Goal: Information Seeking & Learning: Understand process/instructions

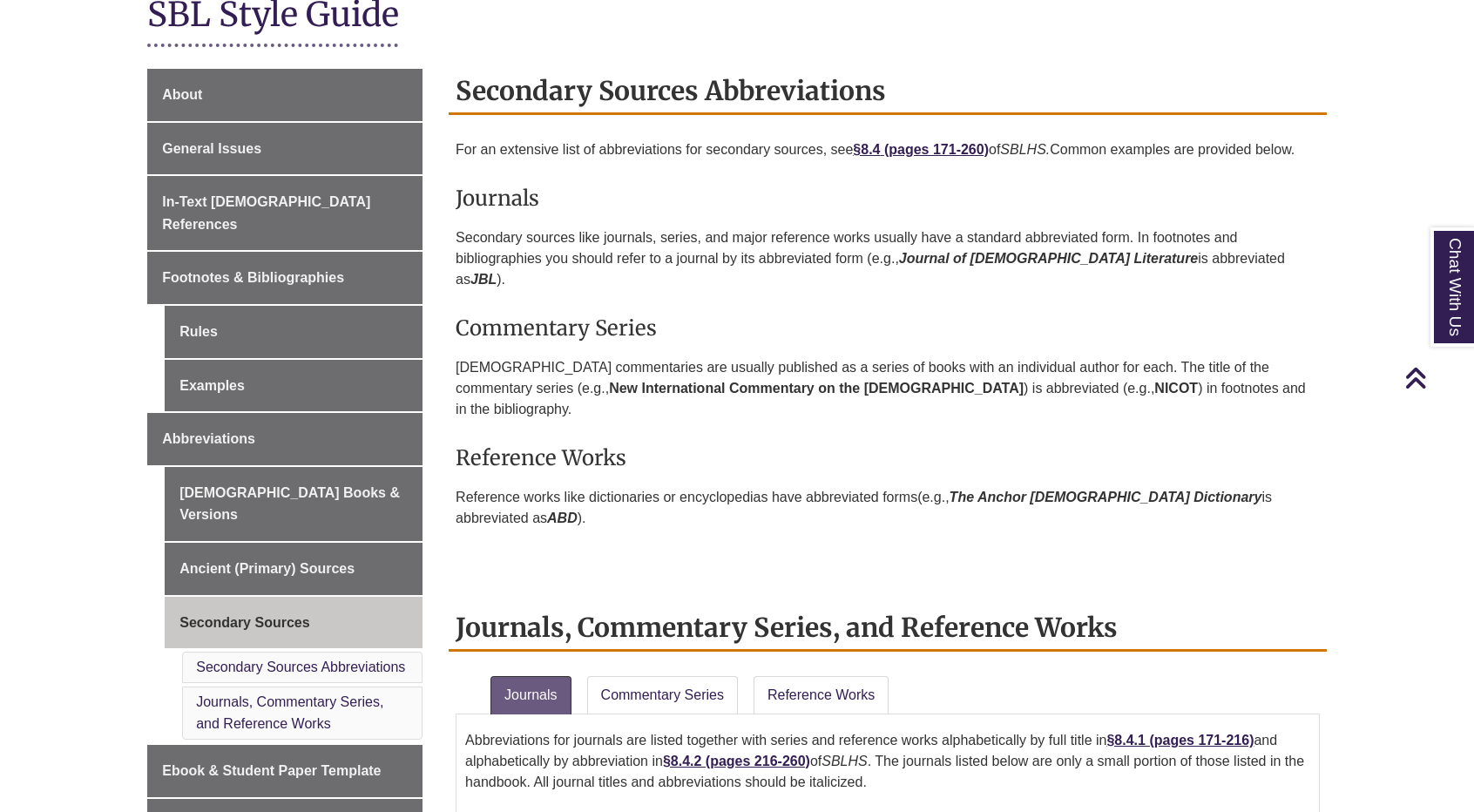
scroll to position [349, 0]
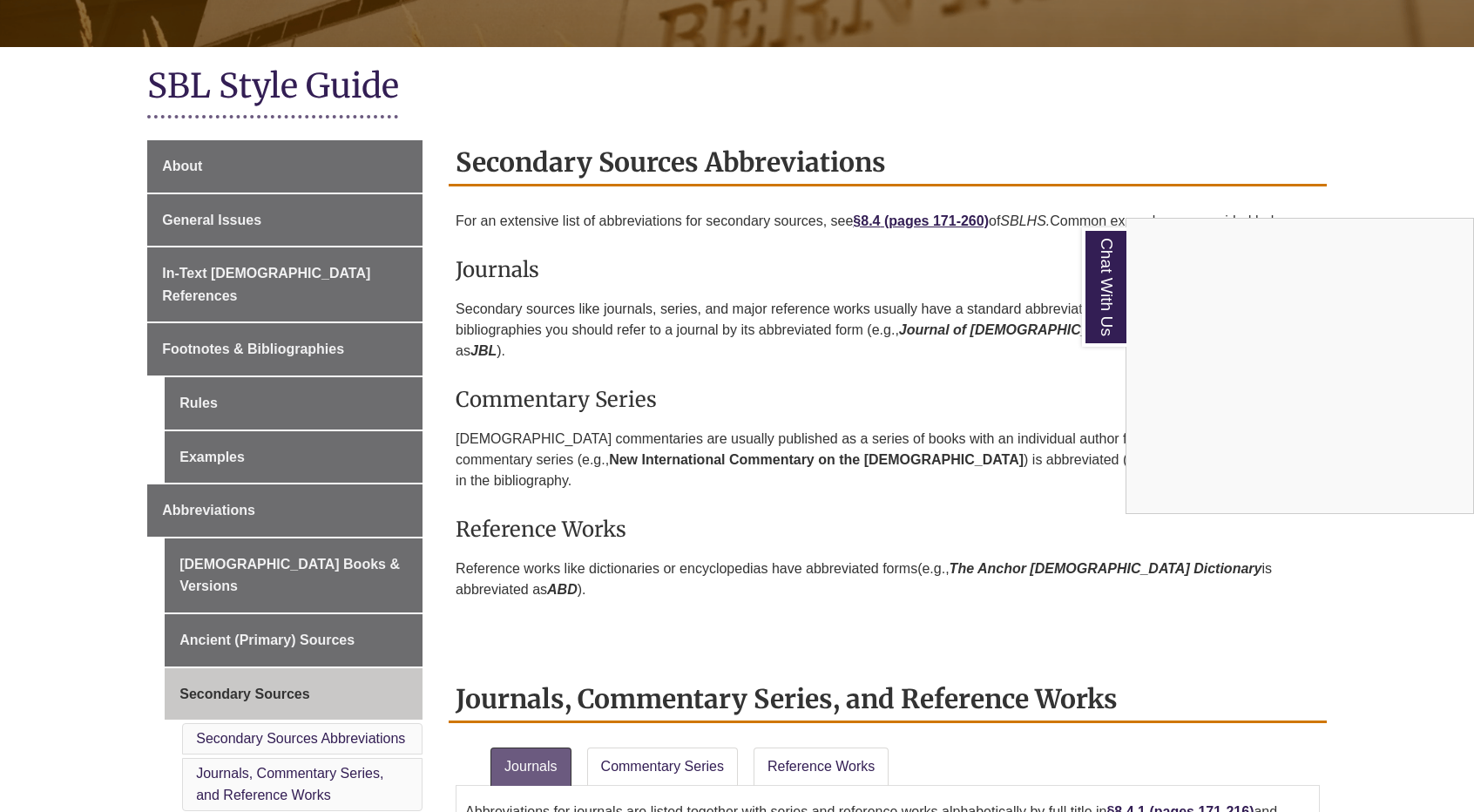
click at [303, 439] on div "Chat With Us" at bounding box center [737, 406] width 1474 height 812
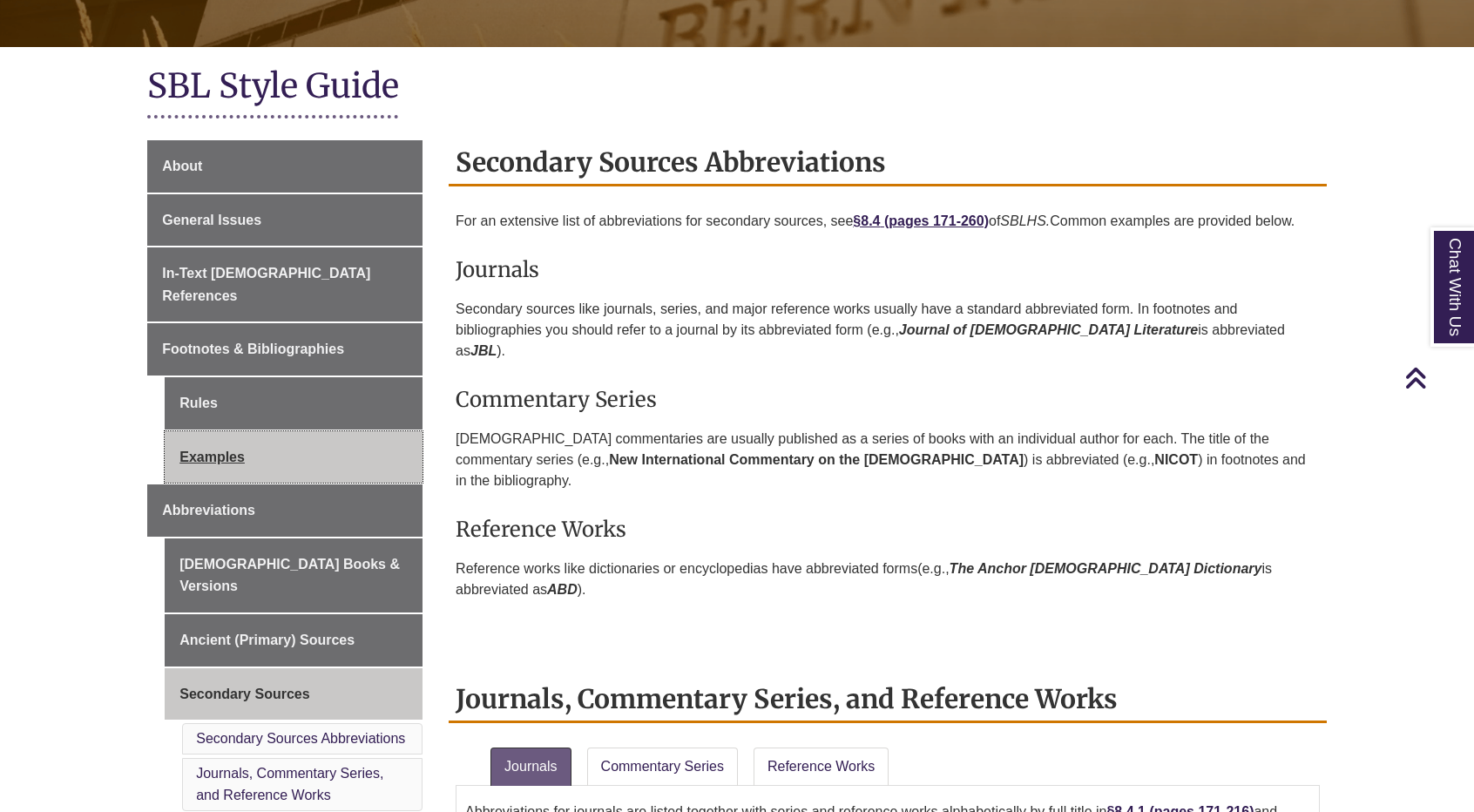
click at [219, 431] on link "Examples" at bounding box center [294, 458] width 258 height 53
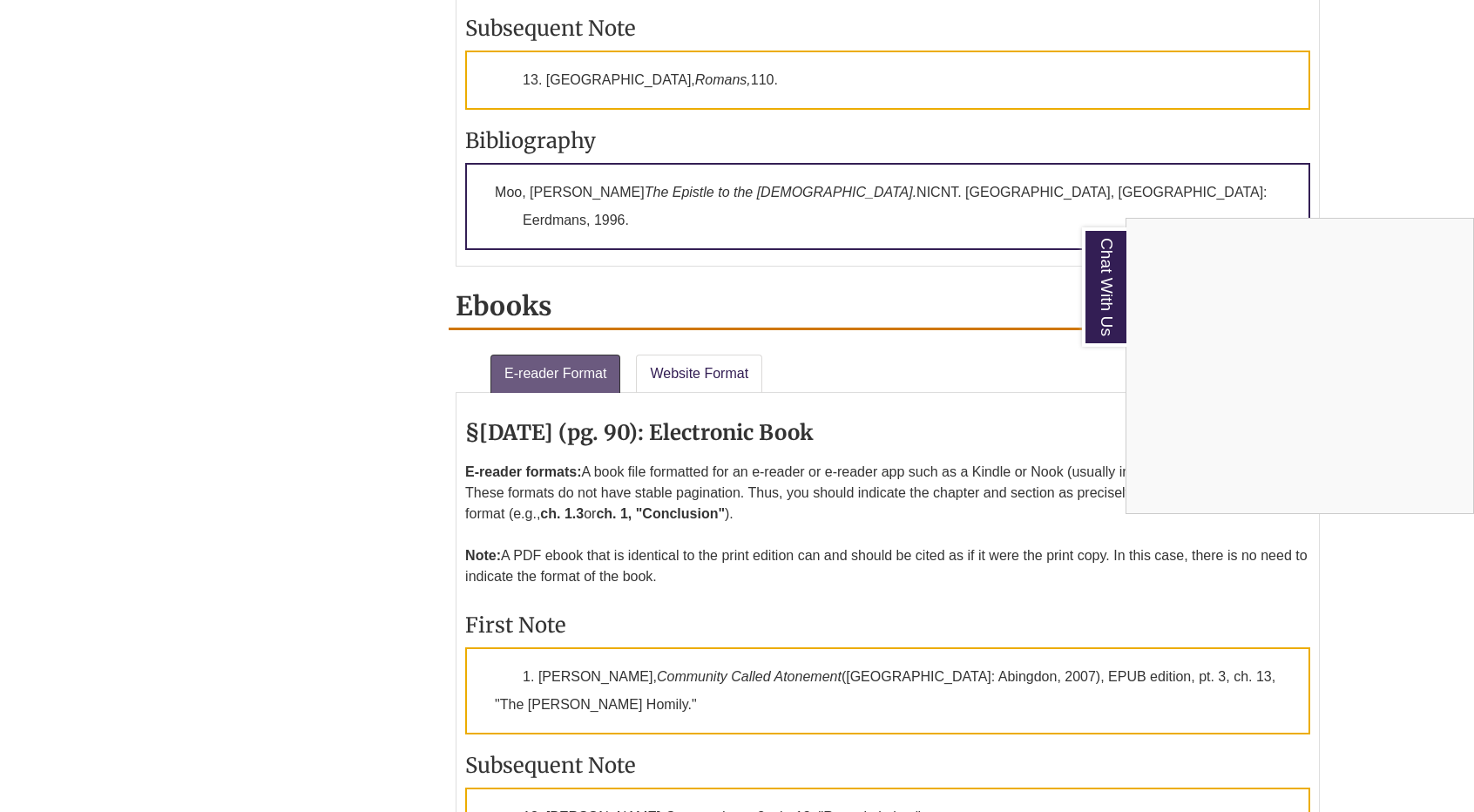
scroll to position [2788, 0]
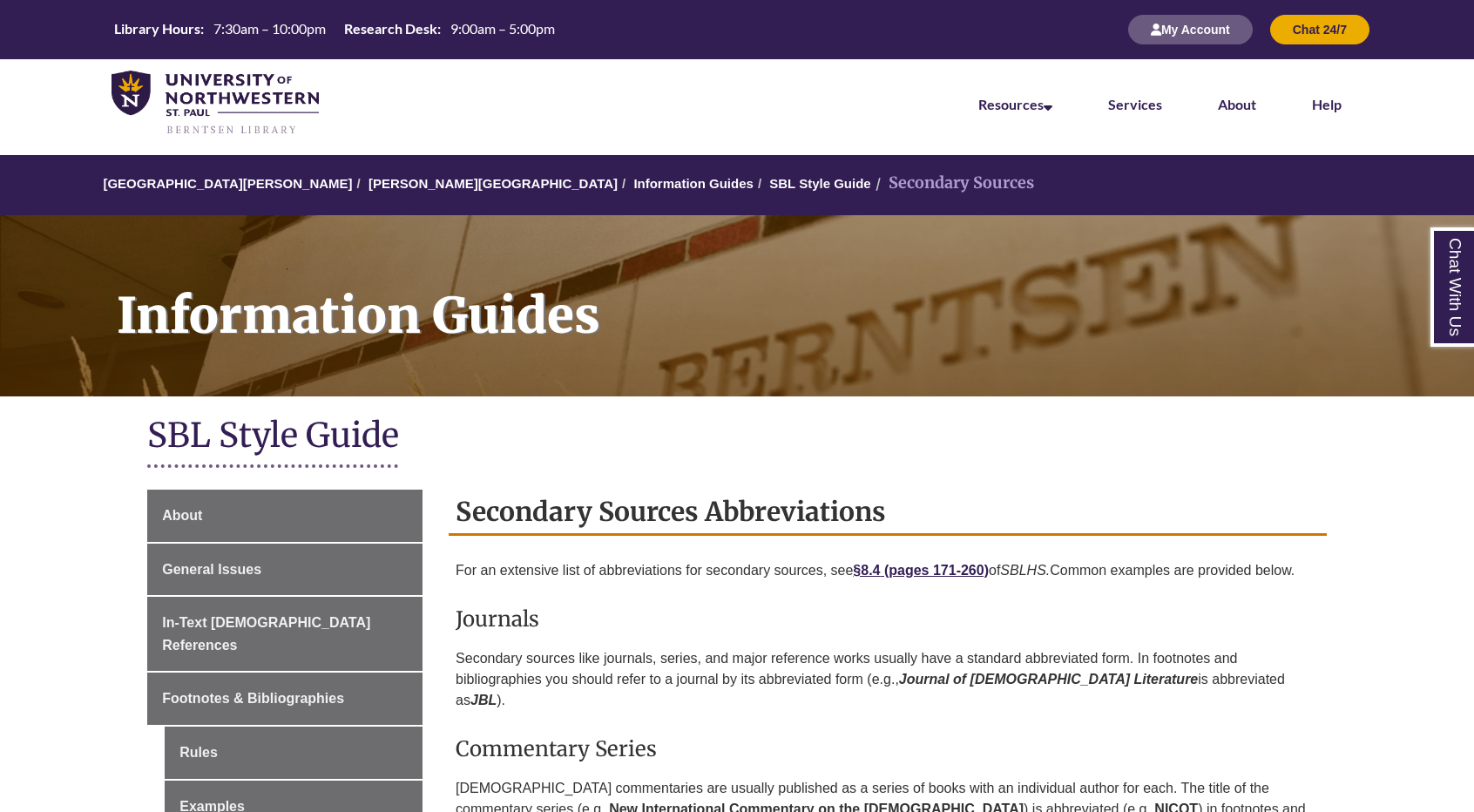
scroll to position [349, 0]
